Goal: Task Accomplishment & Management: Manage account settings

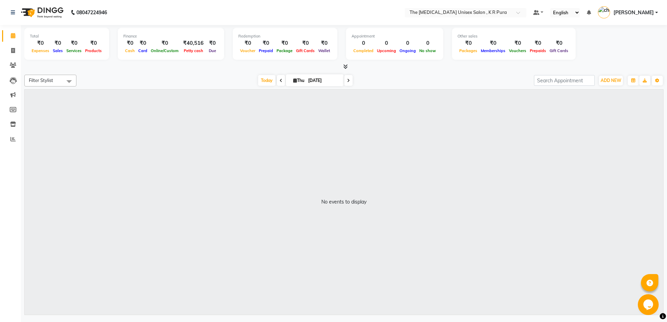
click at [345, 65] on icon at bounding box center [345, 66] width 5 height 5
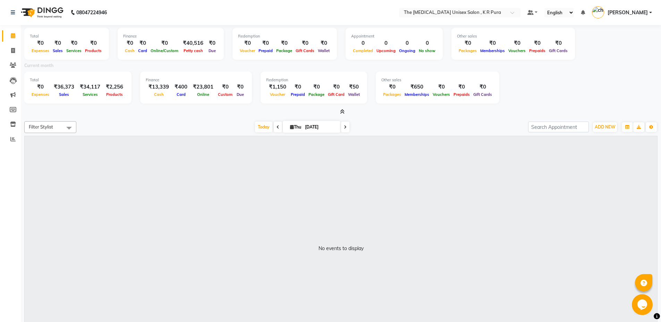
click at [342, 109] on icon at bounding box center [342, 111] width 5 height 5
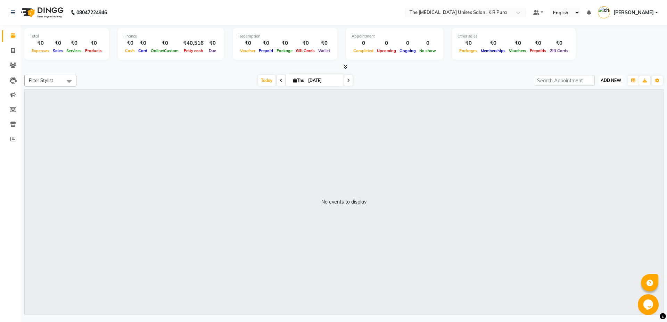
click at [609, 82] on span "ADD NEW" at bounding box center [610, 80] width 20 height 5
click at [609, 78] on span "ADD NEW" at bounding box center [610, 80] width 20 height 5
click at [609, 81] on span "ADD NEW" at bounding box center [610, 80] width 20 height 5
click at [594, 102] on link "Add Invoice" at bounding box center [594, 102] width 55 height 9
select select "service"
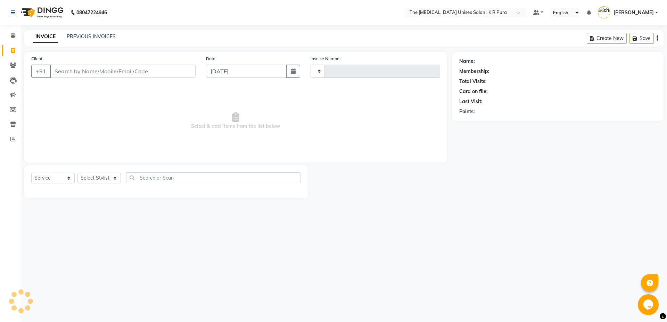
click at [85, 67] on input "Client" at bounding box center [122, 71] width 145 height 13
select select "4050"
type input "2850"
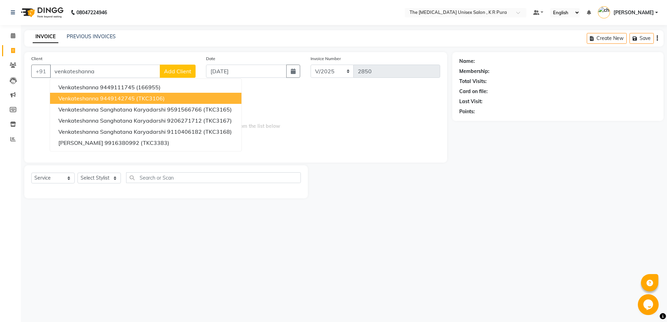
click at [117, 99] on ngb-highlight "9449142745" at bounding box center [117, 98] width 35 height 7
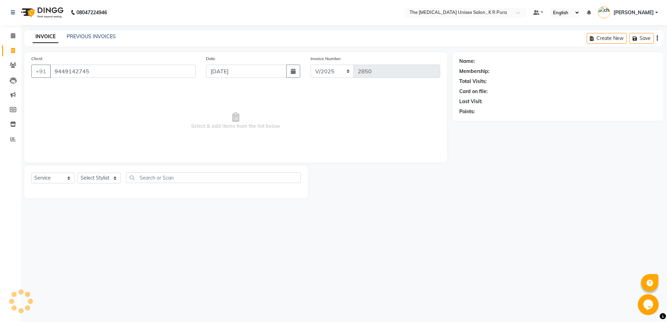
type input "9449142745"
select select "1: Object"
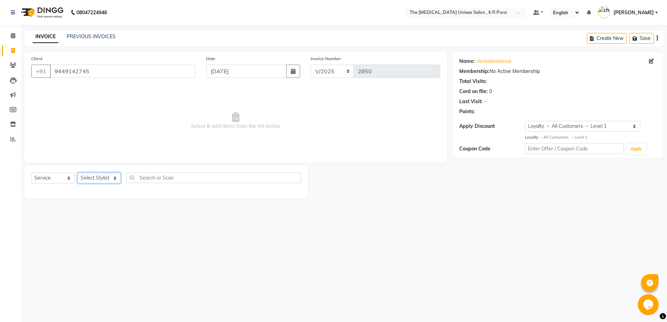
click at [110, 176] on select "Select Stylist armaan [PERSON_NAME] kunti [PERSON_NAME] [PERSON_NAME]" at bounding box center [98, 178] width 43 height 11
select select "21266"
click at [77, 173] on select "Select Stylist armaan [PERSON_NAME] kunti [PERSON_NAME] [PERSON_NAME]" at bounding box center [98, 178] width 43 height 11
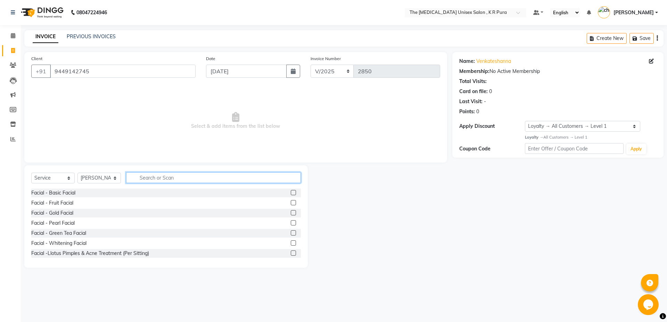
click at [158, 175] on input "text" at bounding box center [213, 177] width 175 height 11
type input "cut"
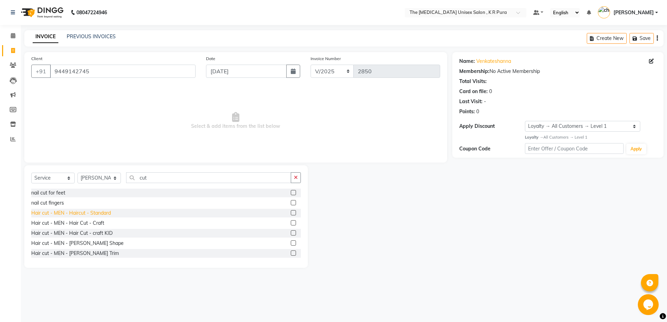
click at [97, 212] on div "Hair cut - MEN - Haircut - Standard" at bounding box center [71, 212] width 80 height 7
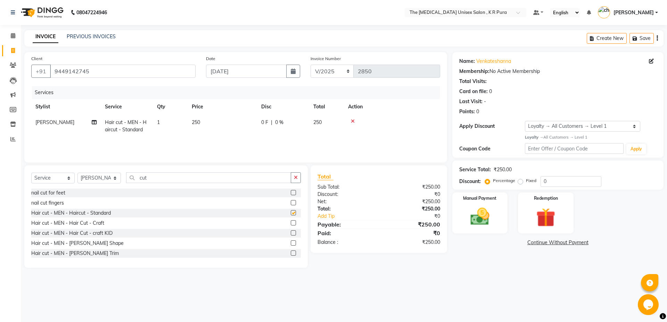
checkbox input "false"
click at [486, 220] on img at bounding box center [480, 216] width 32 height 23
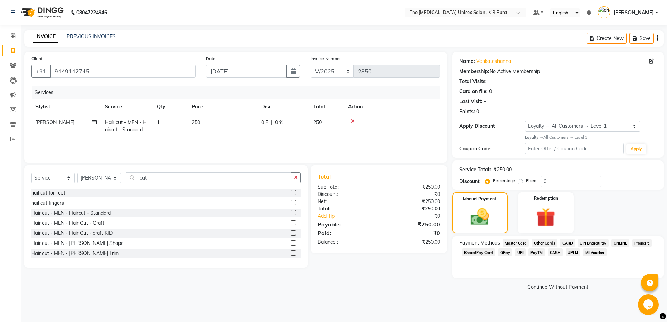
click at [504, 253] on span "GPay" at bounding box center [505, 252] width 14 height 8
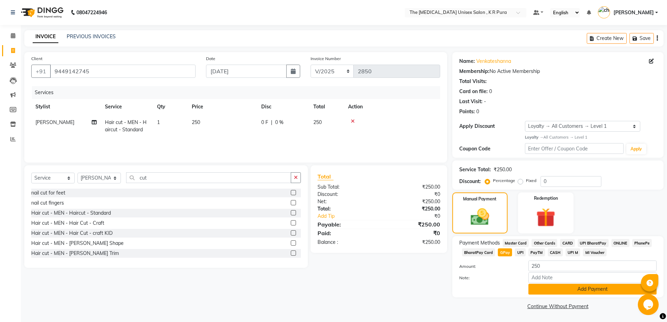
click at [587, 292] on button "Add Payment" at bounding box center [592, 289] width 128 height 11
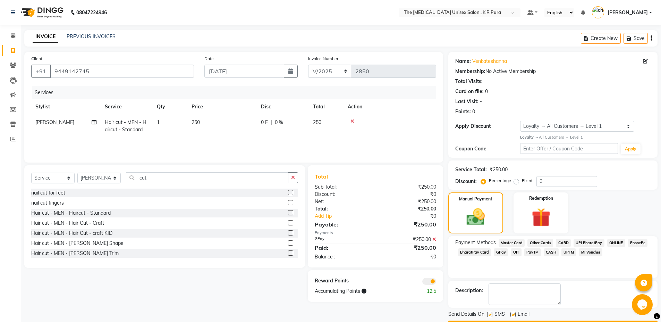
scroll to position [20, 0]
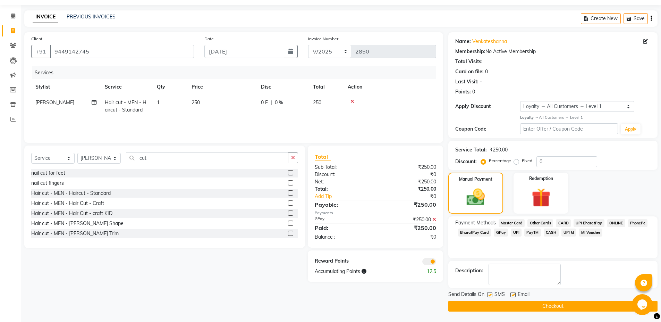
click at [554, 307] on button "Checkout" at bounding box center [553, 306] width 209 height 11
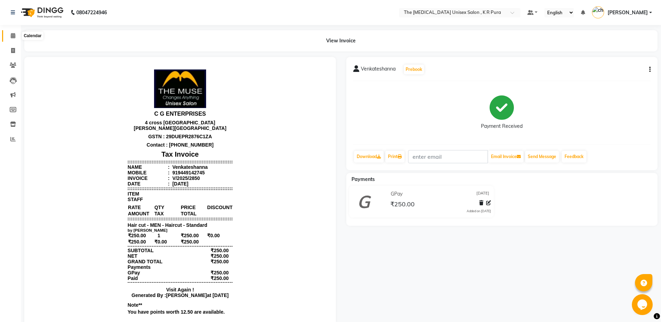
drag, startPoint x: 10, startPoint y: 33, endPoint x: 18, endPoint y: 40, distance: 10.6
click at [11, 33] on icon at bounding box center [13, 35] width 5 height 5
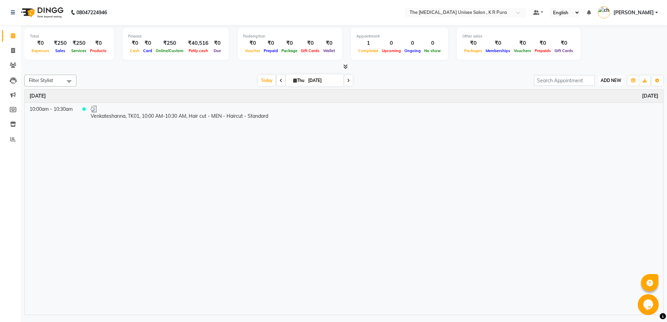
click at [614, 82] on span "ADD NEW" at bounding box center [610, 80] width 20 height 5
click at [591, 124] on link "Add Attendance" at bounding box center [594, 120] width 55 height 9
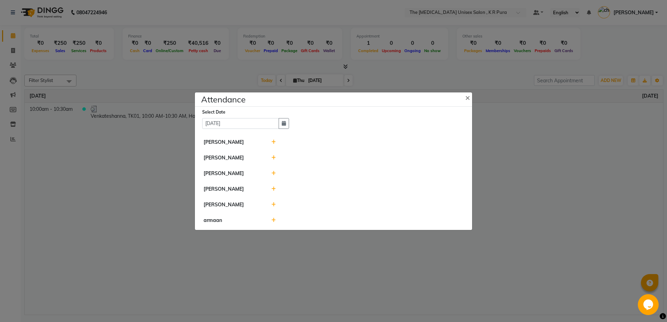
click at [275, 143] on icon at bounding box center [273, 142] width 5 height 5
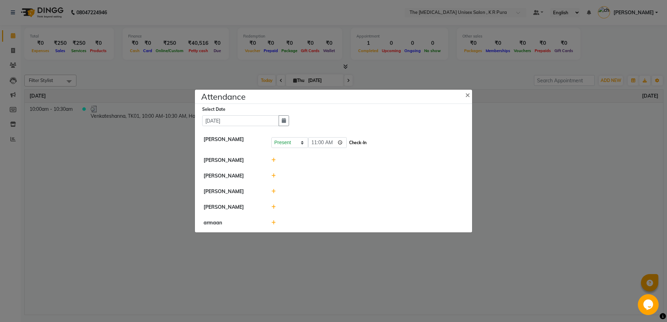
click at [349, 144] on button "Check-In" at bounding box center [357, 143] width 21 height 10
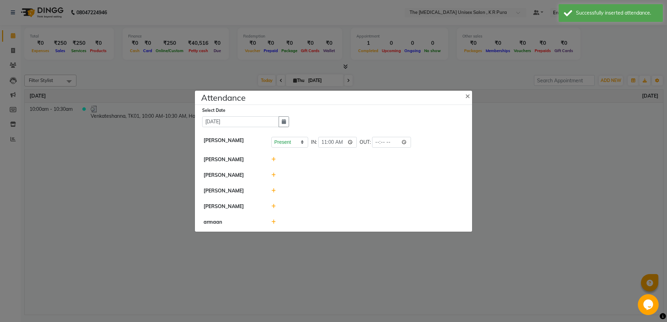
click at [273, 159] on icon at bounding box center [273, 159] width 5 height 5
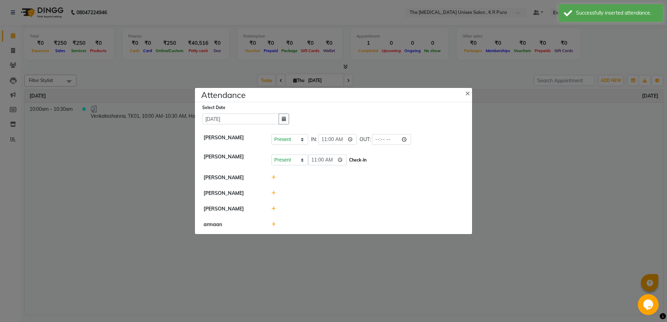
click at [347, 159] on button "Check-In" at bounding box center [357, 160] width 21 height 10
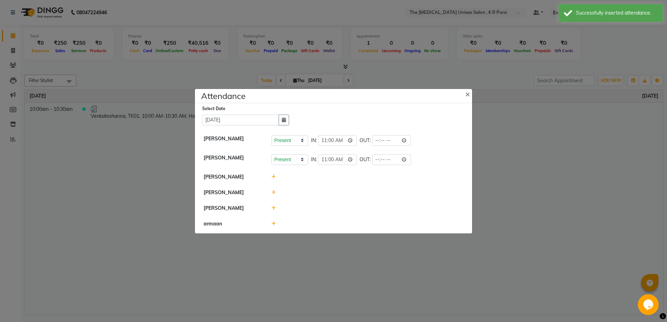
click at [274, 190] on icon at bounding box center [273, 192] width 5 height 5
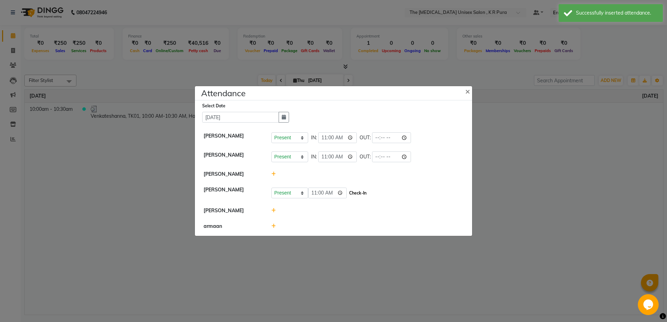
click at [347, 191] on button "Check-In" at bounding box center [357, 193] width 21 height 10
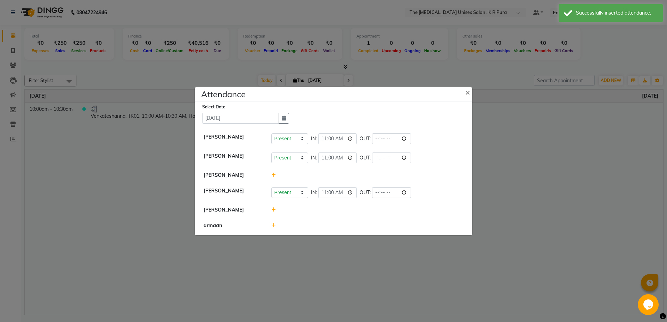
click at [270, 208] on div at bounding box center [367, 209] width 203 height 7
click at [274, 210] on icon at bounding box center [273, 209] width 5 height 5
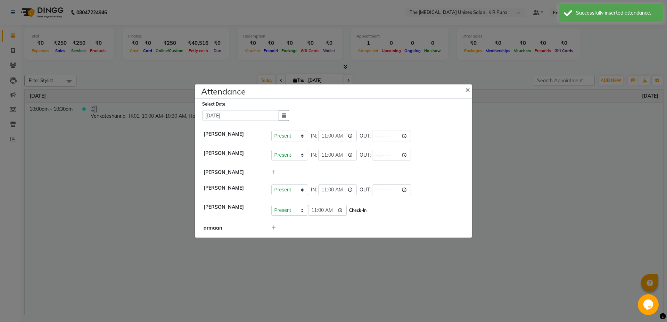
click at [351, 212] on button "Check-In" at bounding box center [357, 211] width 21 height 10
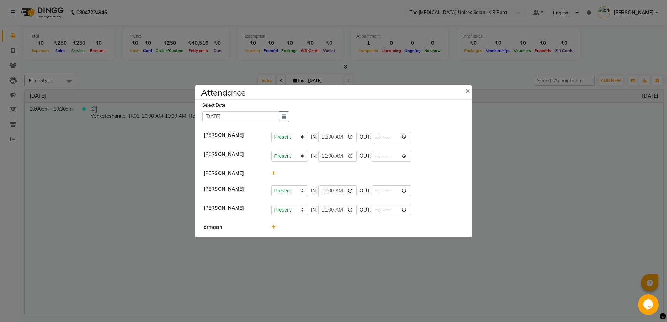
click at [273, 227] on icon at bounding box center [273, 227] width 5 height 5
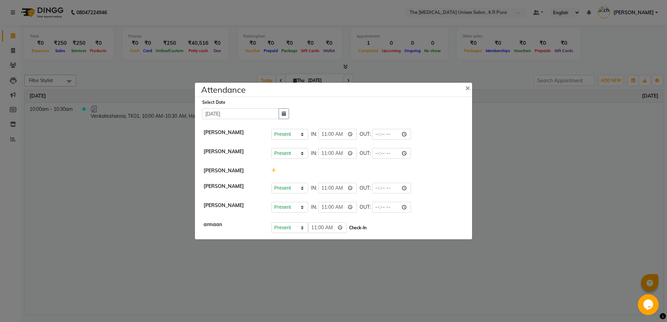
click at [348, 228] on button "Check-In" at bounding box center [357, 228] width 21 height 10
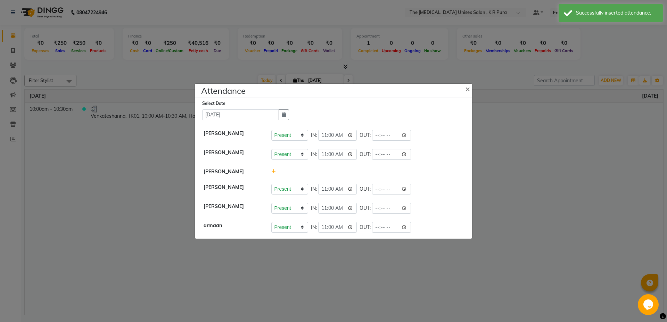
click at [508, 205] on ngb-modal-window "Attendance × Select Date [DATE] [PERSON_NAME] Present Absent Late Half Day Week…" at bounding box center [333, 161] width 667 height 322
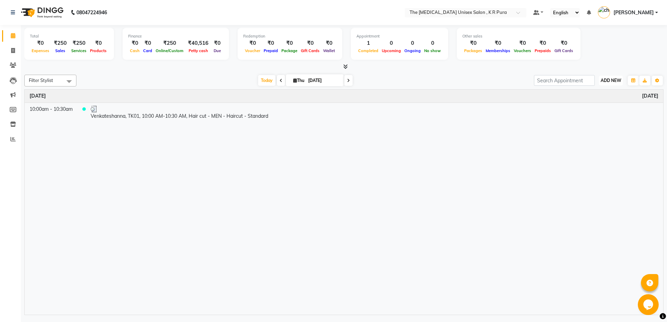
click at [606, 83] on span "ADD NEW" at bounding box center [610, 80] width 20 height 5
click at [579, 102] on link "Add Invoice" at bounding box center [594, 102] width 55 height 9
select select "service"
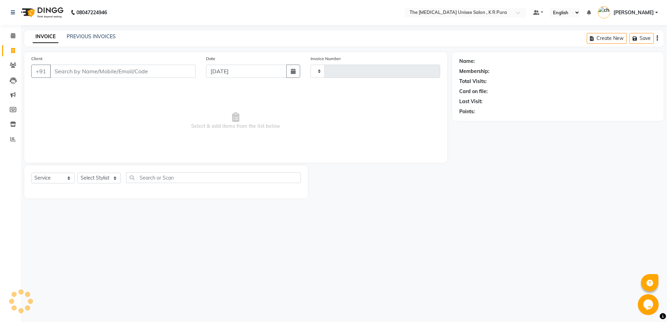
type input "2851"
select select "4050"
click at [89, 36] on link "PREVIOUS INVOICES" at bounding box center [91, 36] width 49 height 6
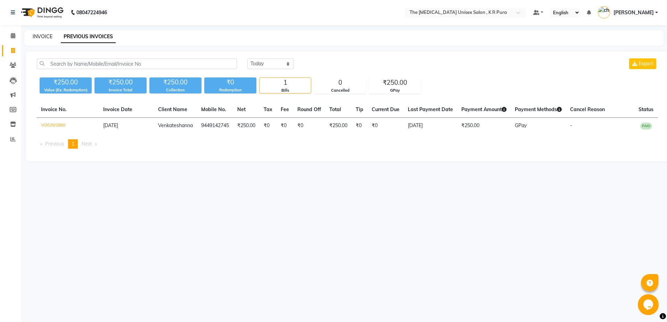
click at [40, 35] on link "INVOICE" at bounding box center [43, 36] width 20 height 6
select select "service"
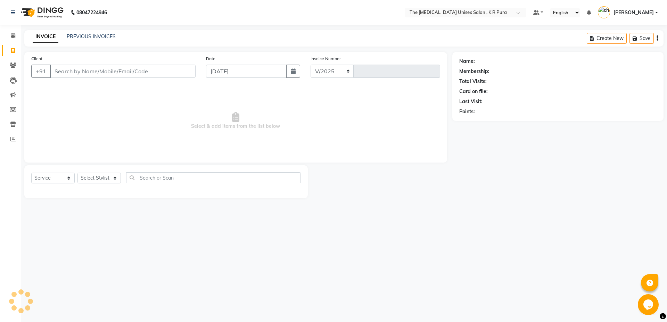
select select "4050"
type input "2851"
click at [79, 39] on link "PREVIOUS INVOICES" at bounding box center [91, 36] width 49 height 6
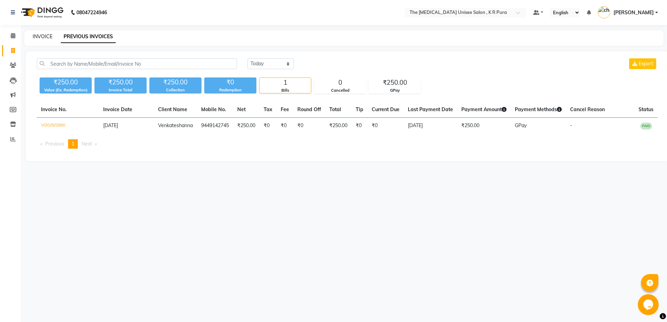
click at [38, 39] on link "INVOICE" at bounding box center [43, 36] width 20 height 6
select select "service"
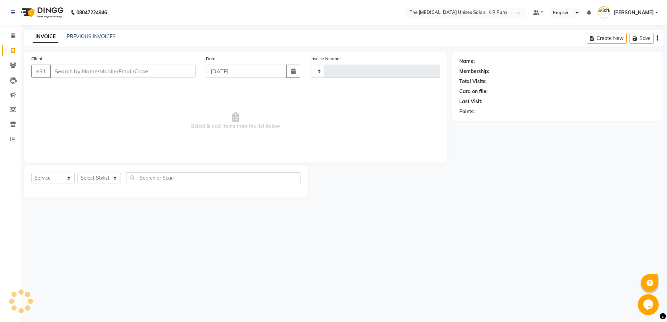
type input "2851"
select select "4050"
click at [113, 177] on select "Select Stylist armaan [PERSON_NAME] kunti [PERSON_NAME] [PERSON_NAME]" at bounding box center [98, 178] width 43 height 11
select select "21266"
click at [77, 173] on select "Select Stylist armaan [PERSON_NAME] kunti [PERSON_NAME] [PERSON_NAME]" at bounding box center [98, 178] width 43 height 11
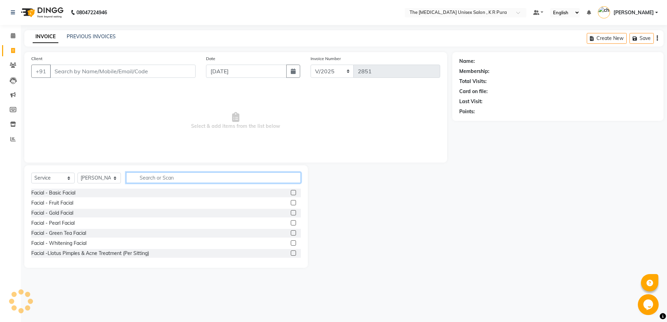
click at [151, 177] on input "text" at bounding box center [213, 177] width 175 height 11
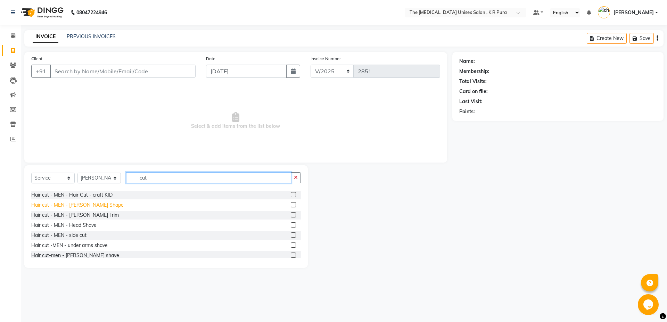
scroll to position [69, 0]
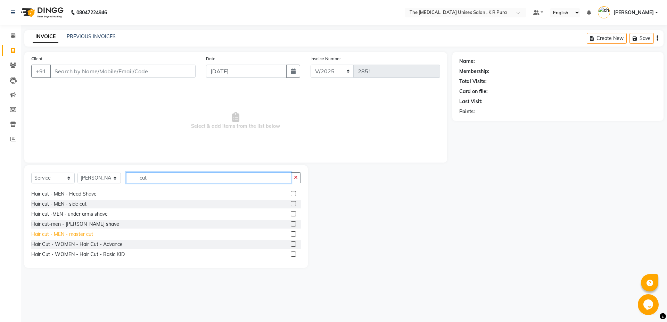
type input "cut"
click at [91, 235] on div "Hair cut - MEN - master cut" at bounding box center [62, 234] width 62 height 7
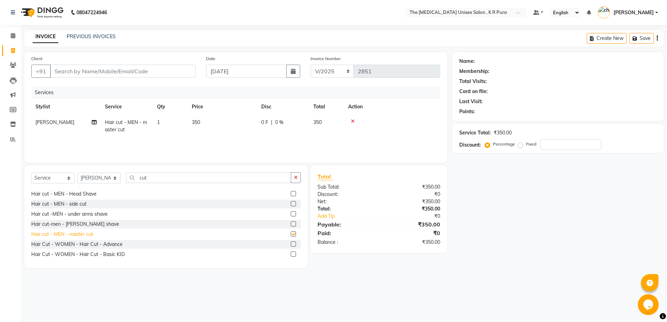
checkbox input "false"
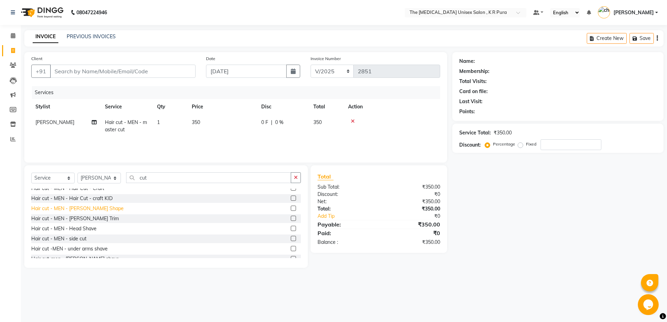
click at [91, 211] on div "Hair cut - MEN - [PERSON_NAME] Shape" at bounding box center [77, 208] width 92 height 7
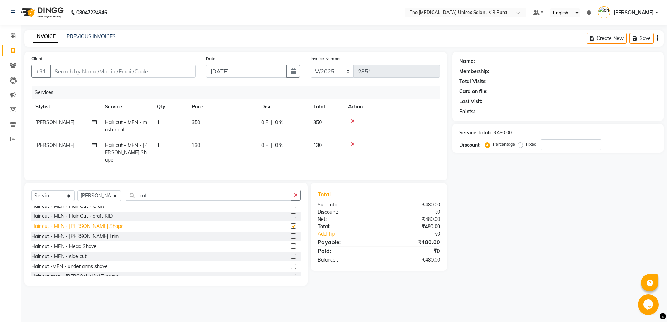
checkbox input "false"
click at [162, 194] on input "cut" at bounding box center [208, 195] width 165 height 11
type input "c"
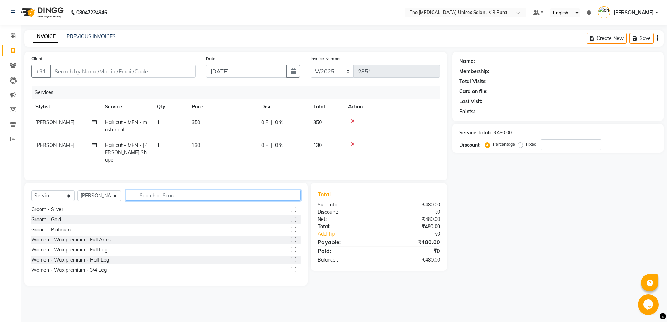
click at [133, 192] on input "text" at bounding box center [213, 195] width 175 height 11
click at [126, 185] on div "Select Service Product Membership Package Voucher Prepaid Gift Card Select Styl…" at bounding box center [165, 234] width 283 height 102
click at [142, 195] on input "text" at bounding box center [213, 195] width 175 height 11
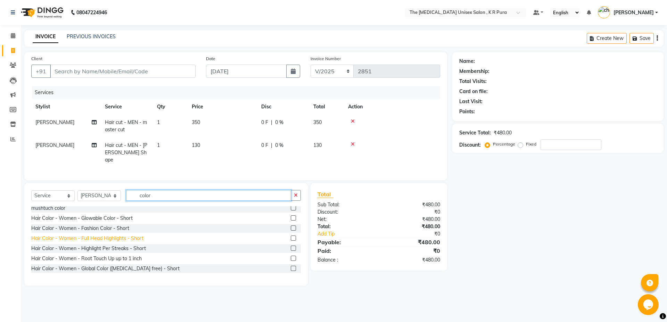
scroll to position [139, 0]
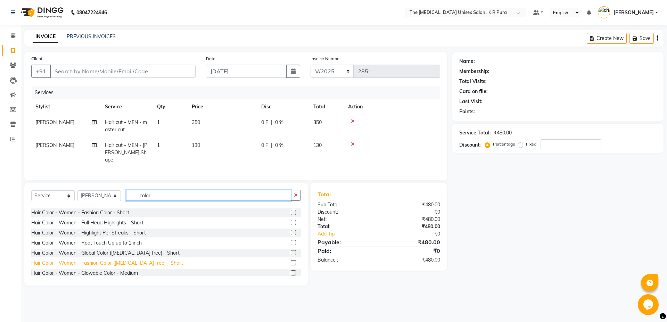
type input "color"
click at [108, 261] on div "Hair Color - Women - Fashion Color ([MEDICAL_DATA] free) - Short" at bounding box center [107, 262] width 152 height 7
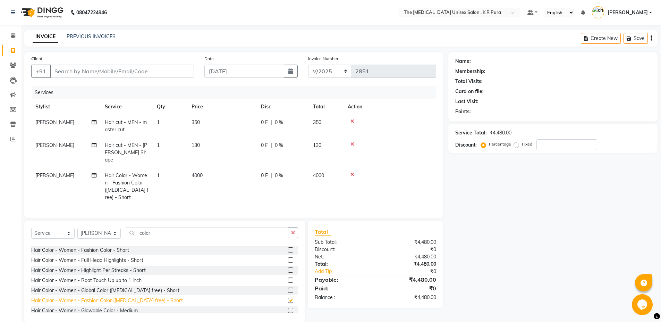
checkbox input "false"
click at [352, 172] on icon at bounding box center [353, 174] width 4 height 5
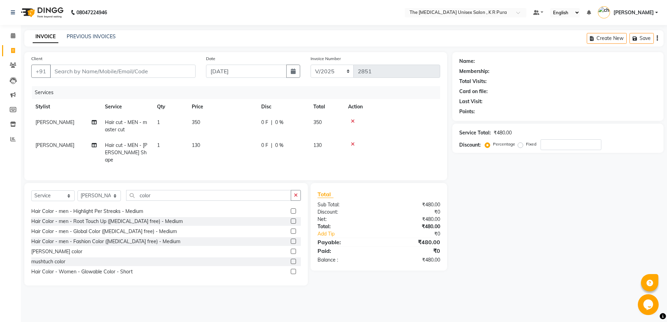
scroll to position [69, 0]
click at [99, 242] on div "Hair Color - men - Fashion Color ([MEDICAL_DATA] free) - Medium" at bounding box center [105, 241] width 149 height 7
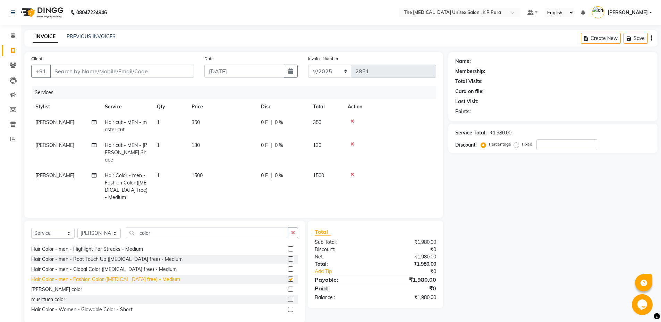
checkbox input "false"
drag, startPoint x: 62, startPoint y: 70, endPoint x: 79, endPoint y: 61, distance: 19.1
click at [62, 69] on input "Client" at bounding box center [122, 71] width 144 height 13
type input "n"
type input "0"
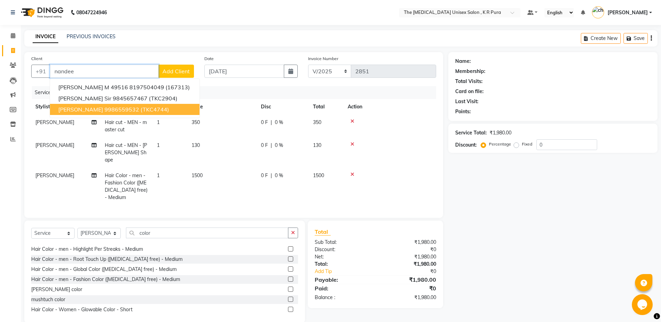
click at [103, 111] on span "[PERSON_NAME]" at bounding box center [80, 109] width 45 height 7
type input "9986559532"
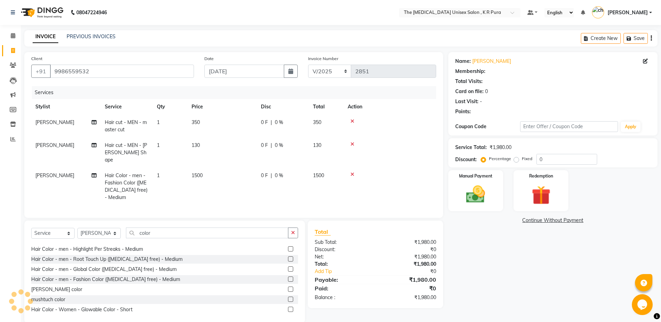
select select "1: Object"
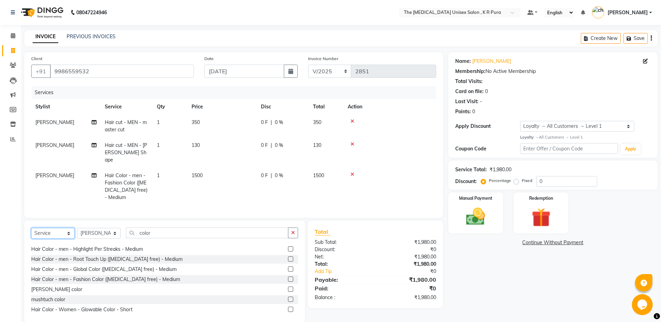
click at [69, 231] on select "Select Service Product Membership Package Voucher Prepaid Gift Card" at bounding box center [52, 233] width 43 height 11
select select "product"
click at [31, 228] on select "Select Service Product Membership Package Voucher Prepaid Gift Card" at bounding box center [52, 233] width 43 height 11
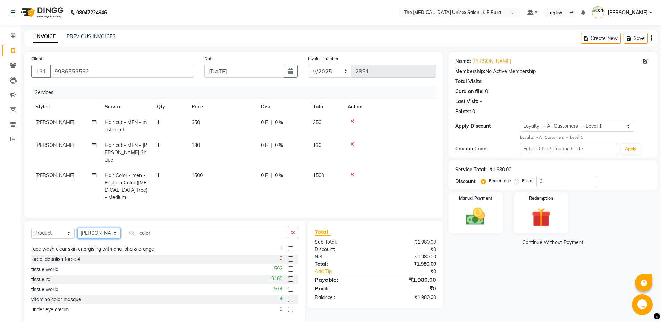
drag, startPoint x: 116, startPoint y: 234, endPoint x: 134, endPoint y: 231, distance: 18.3
click at [116, 234] on select "Select Stylist armaan [PERSON_NAME] kunti [PERSON_NAME] [PERSON_NAME]" at bounding box center [98, 233] width 43 height 11
click at [167, 228] on input "color" at bounding box center [207, 232] width 163 height 11
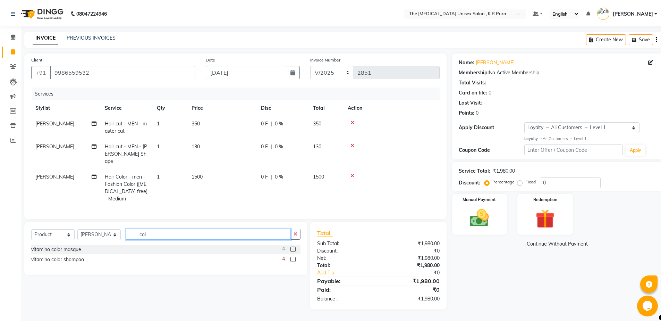
scroll to position [0, 0]
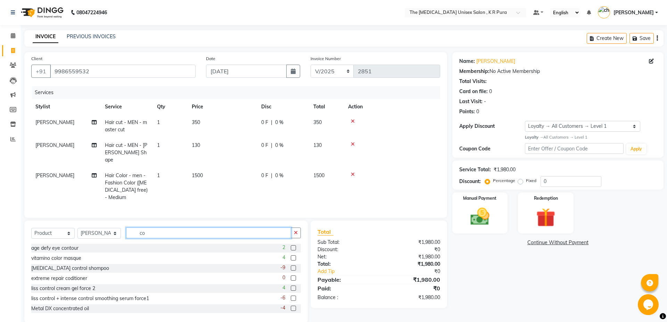
type input "c"
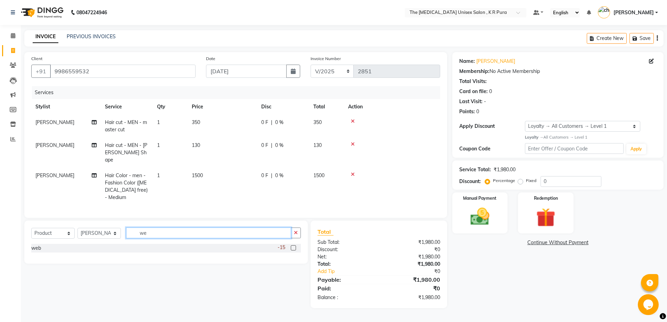
type input "w"
type input "sc"
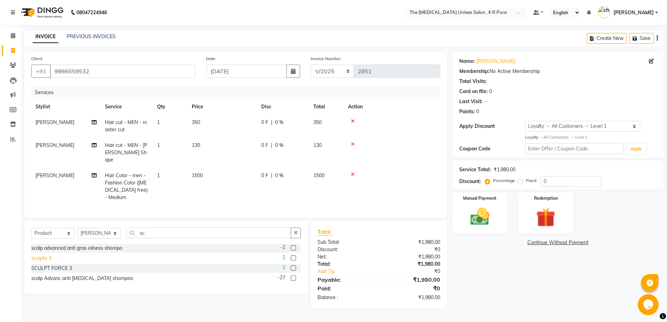
click at [44, 257] on div "sculpte 3" at bounding box center [41, 258] width 20 height 7
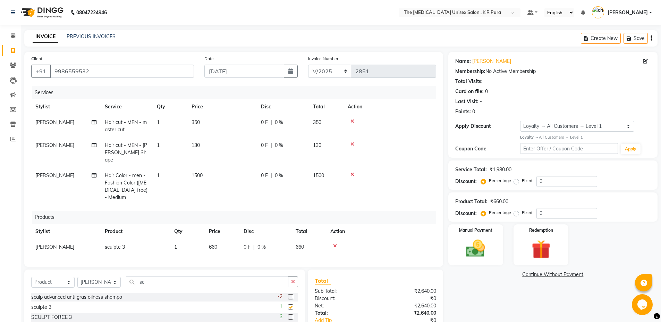
checkbox input "false"
click at [218, 240] on td "660" at bounding box center [222, 247] width 35 height 16
select select "21266"
click at [231, 244] on input "660" at bounding box center [222, 248] width 26 height 11
type input "6"
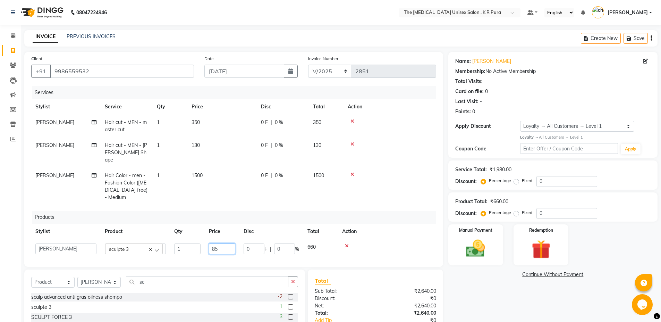
type input "850"
click at [414, 239] on td at bounding box center [387, 248] width 98 height 19
click at [335, 243] on icon at bounding box center [335, 245] width 4 height 5
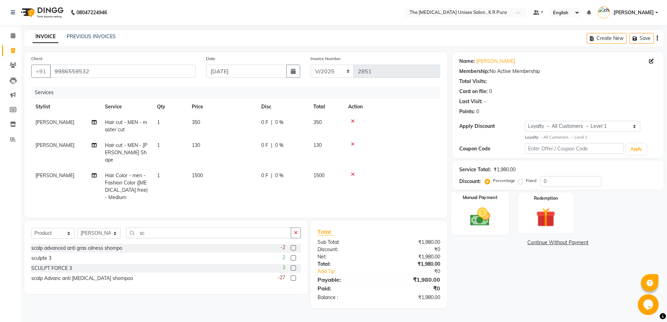
click at [482, 223] on img at bounding box center [480, 216] width 32 height 23
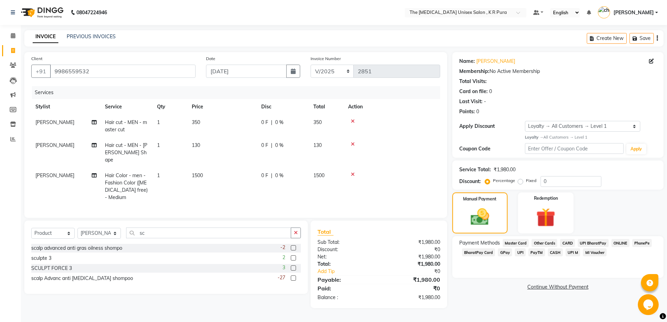
click at [504, 254] on span "GPay" at bounding box center [505, 252] width 14 height 8
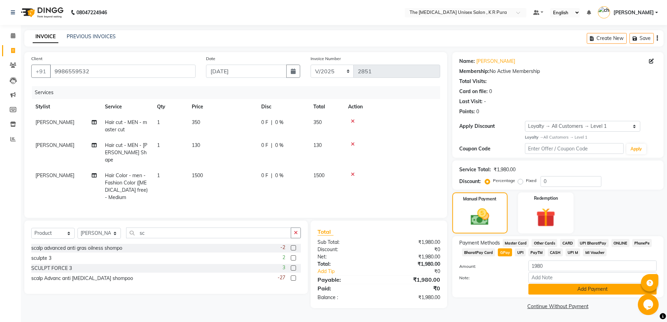
click at [571, 286] on button "Add Payment" at bounding box center [592, 289] width 128 height 11
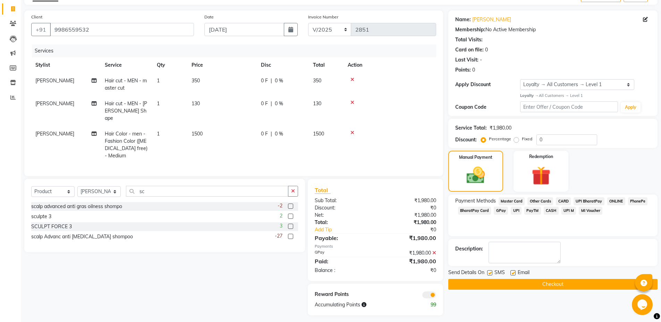
scroll to position [43, 0]
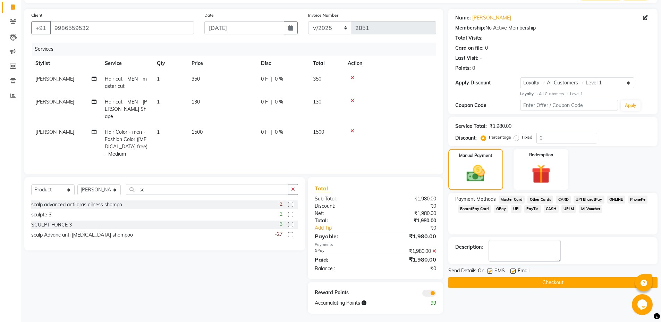
click at [543, 283] on button "Checkout" at bounding box center [553, 282] width 209 height 11
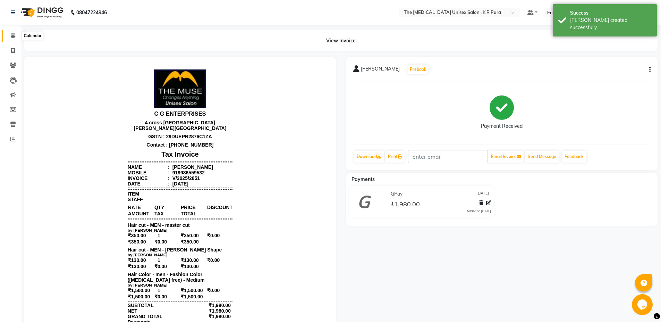
click at [11, 35] on icon at bounding box center [13, 35] width 5 height 5
